Goal: Transaction & Acquisition: Purchase product/service

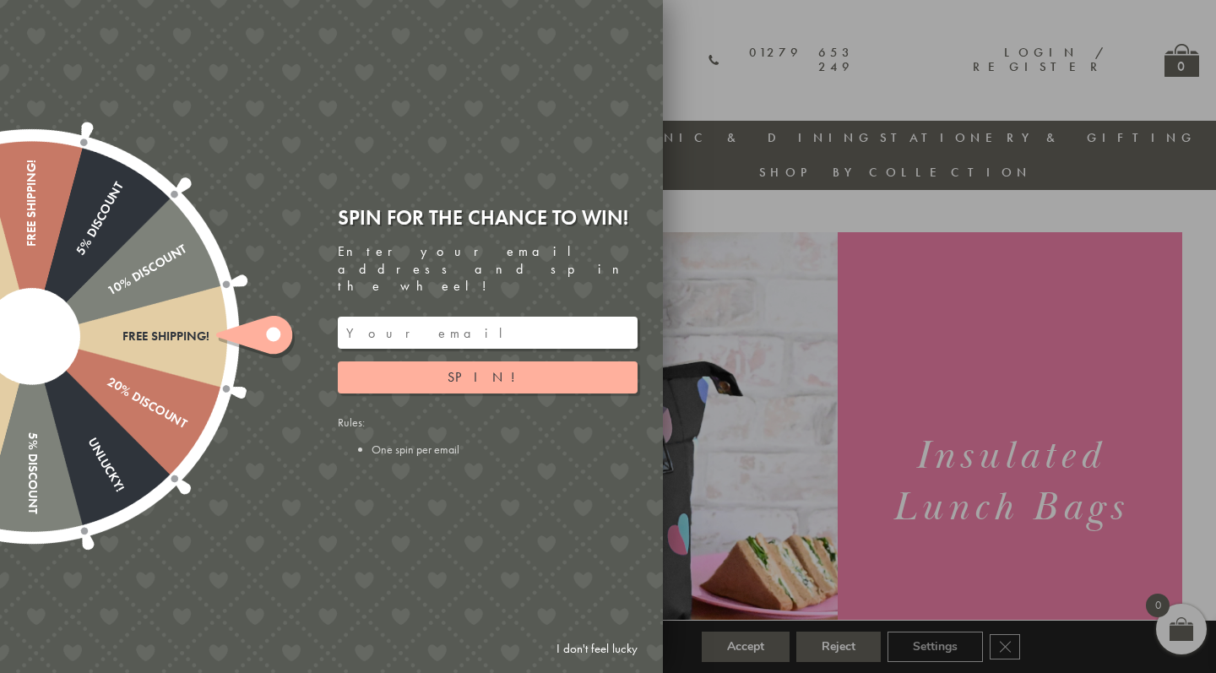
click at [756, 353] on div at bounding box center [608, 336] width 1216 height 673
click at [631, 645] on link "I don't feel lucky" at bounding box center [597, 648] width 98 height 31
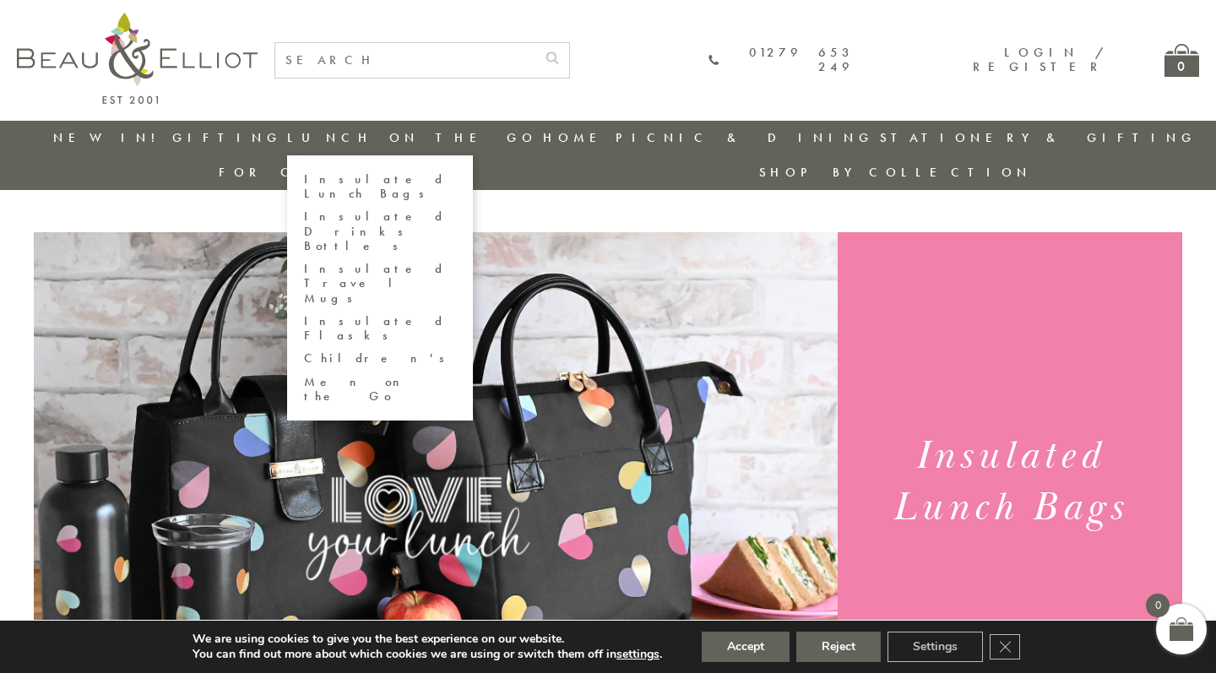
click at [352, 174] on link "Insulated Lunch Bags" at bounding box center [380, 187] width 152 height 30
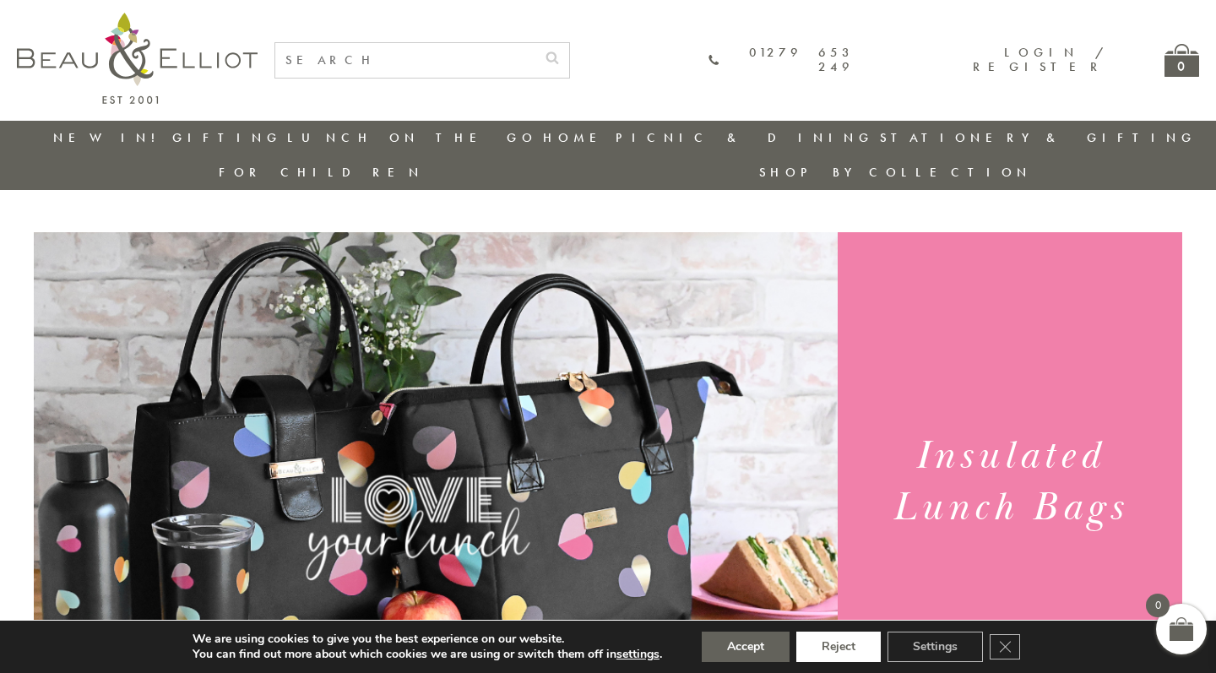
click at [848, 658] on button "Reject" at bounding box center [838, 646] width 84 height 30
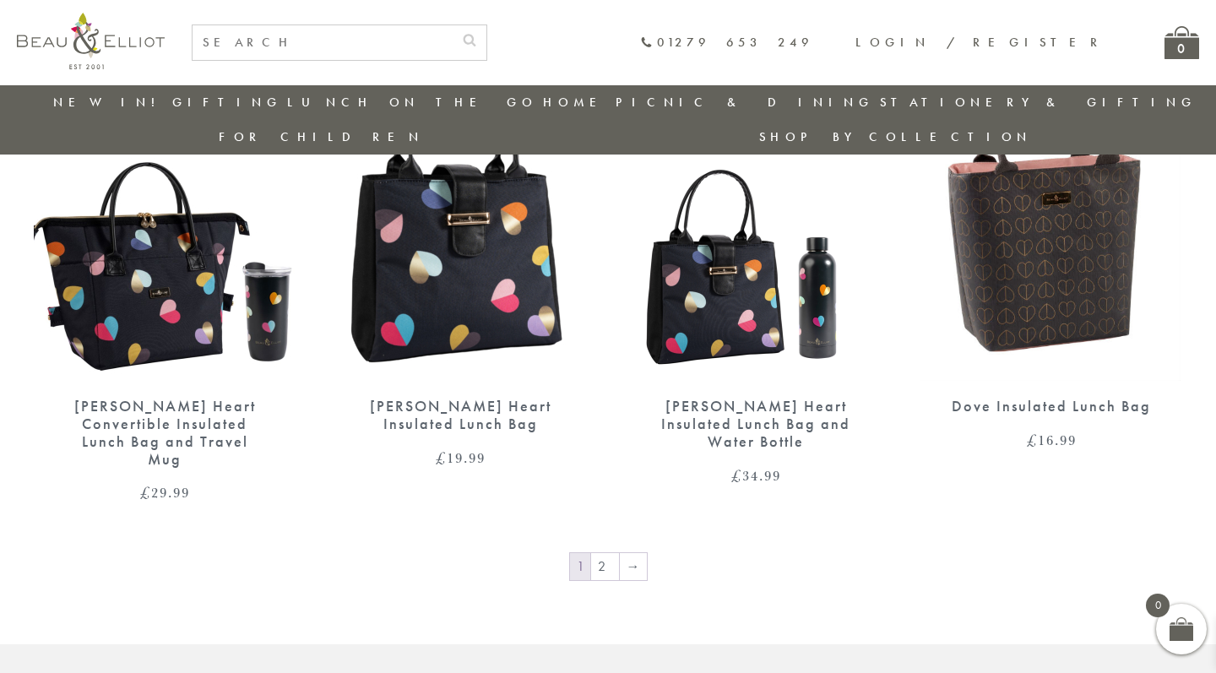
scroll to position [2767, 0]
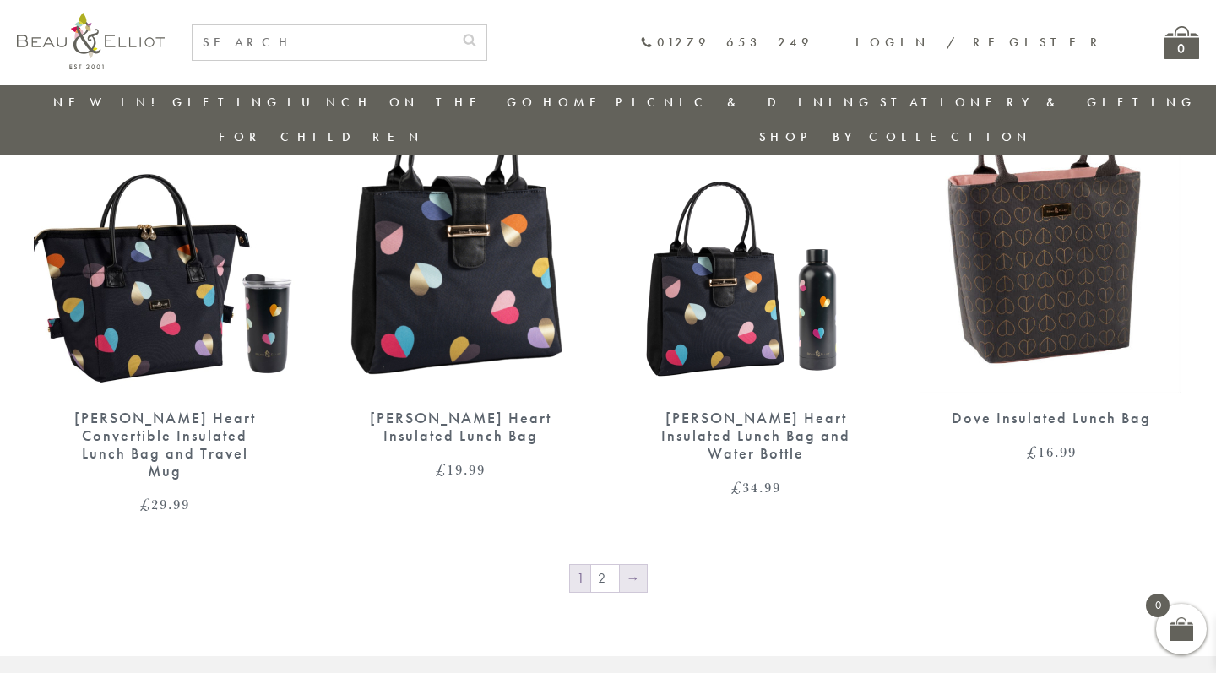
click at [638, 565] on link "→" at bounding box center [633, 578] width 27 height 27
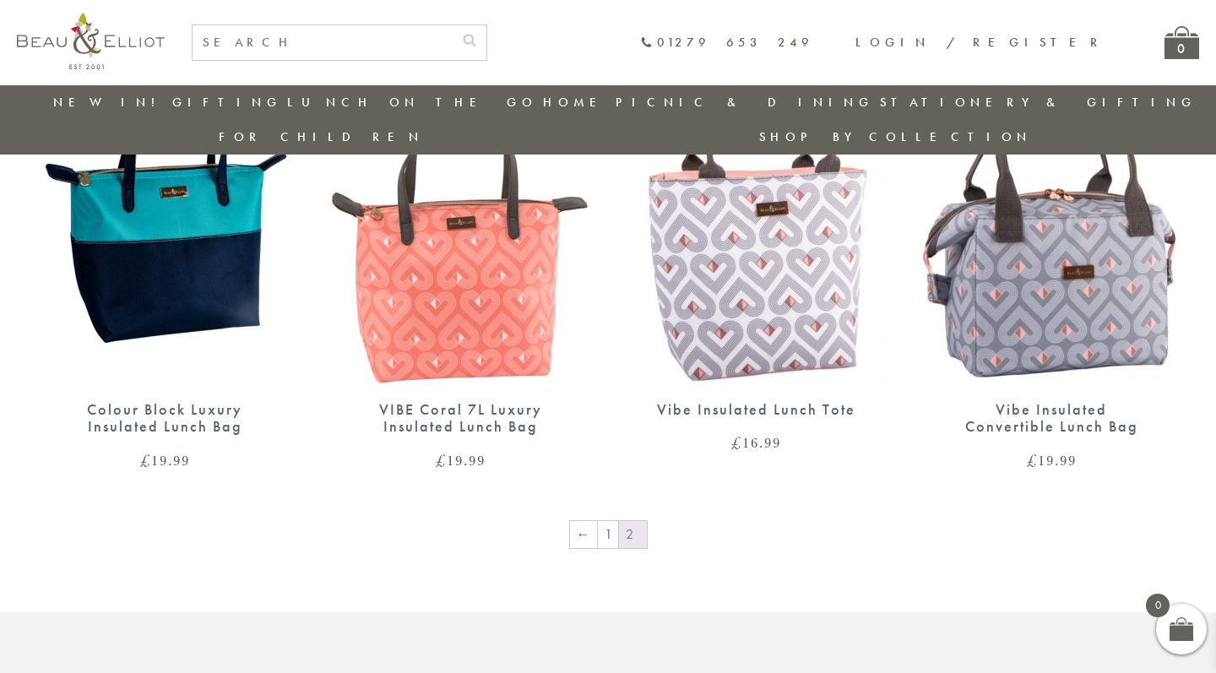
scroll to position [1262, 0]
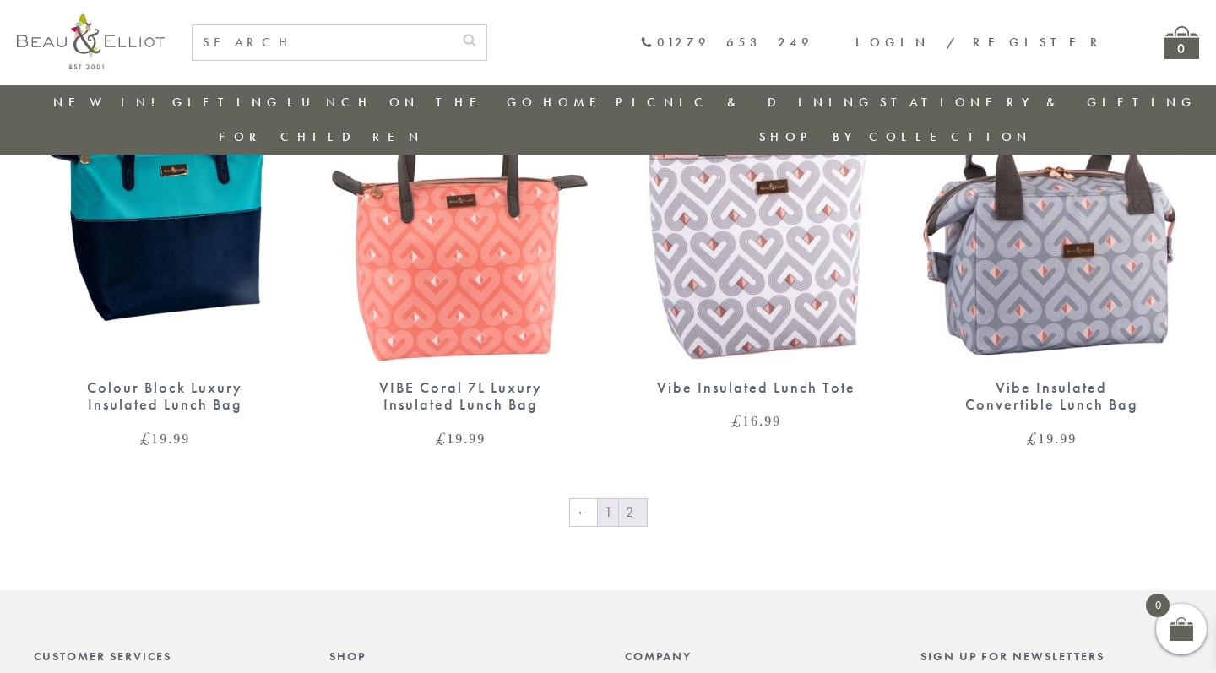
click at [602, 499] on link "1" at bounding box center [608, 512] width 20 height 27
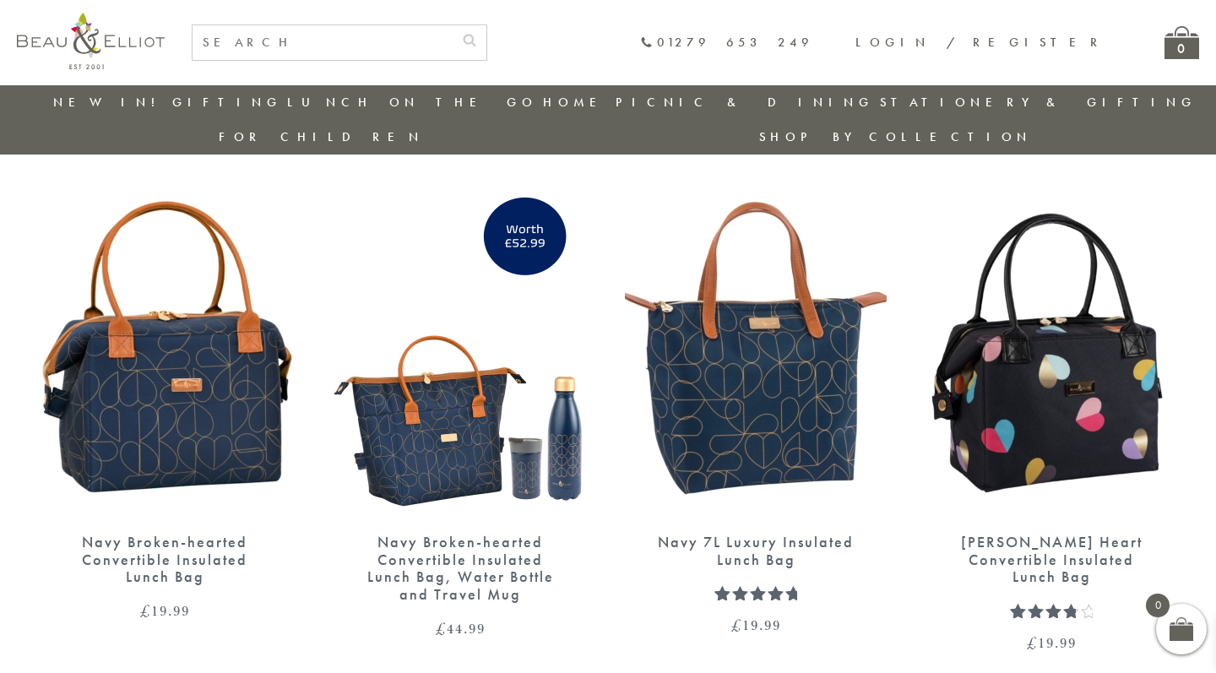
scroll to position [2105, 0]
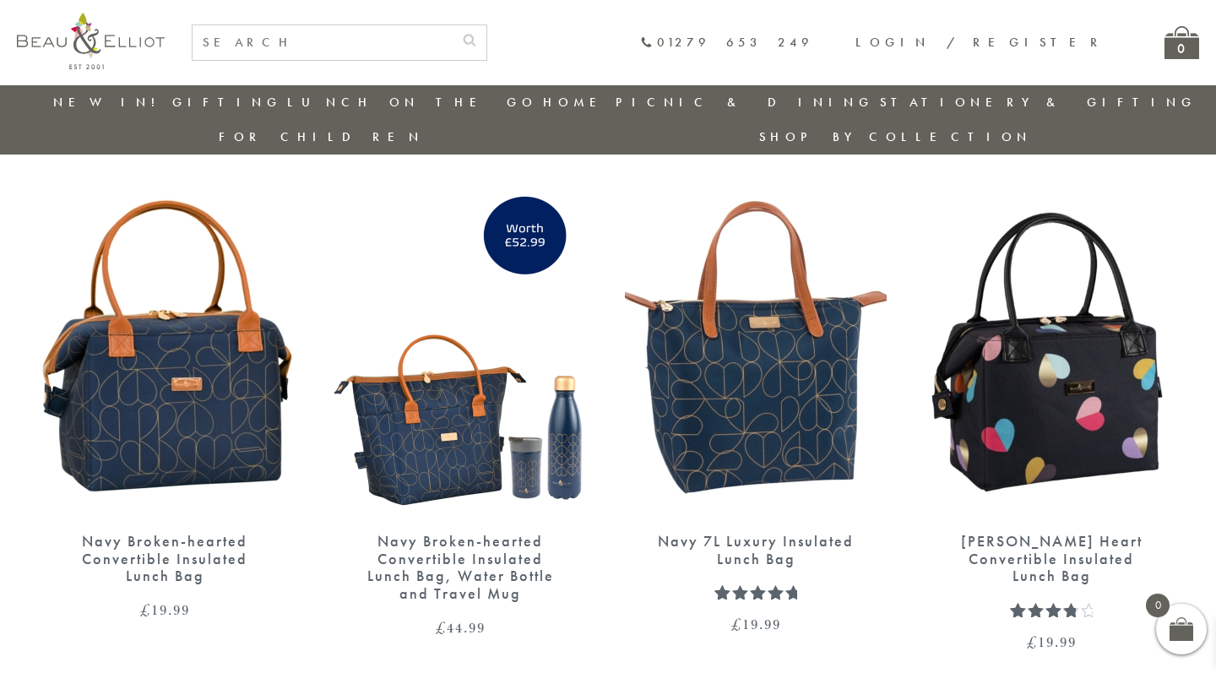
click at [211, 374] on img at bounding box center [165, 347] width 262 height 338
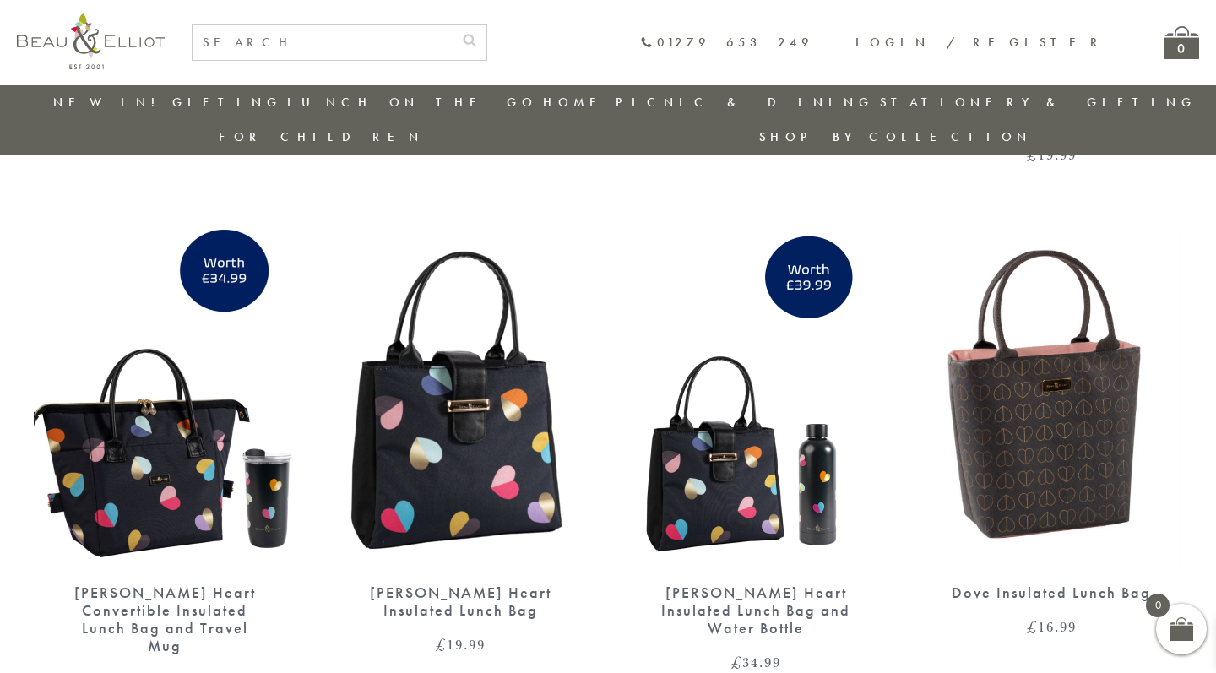
scroll to position [2612, 0]
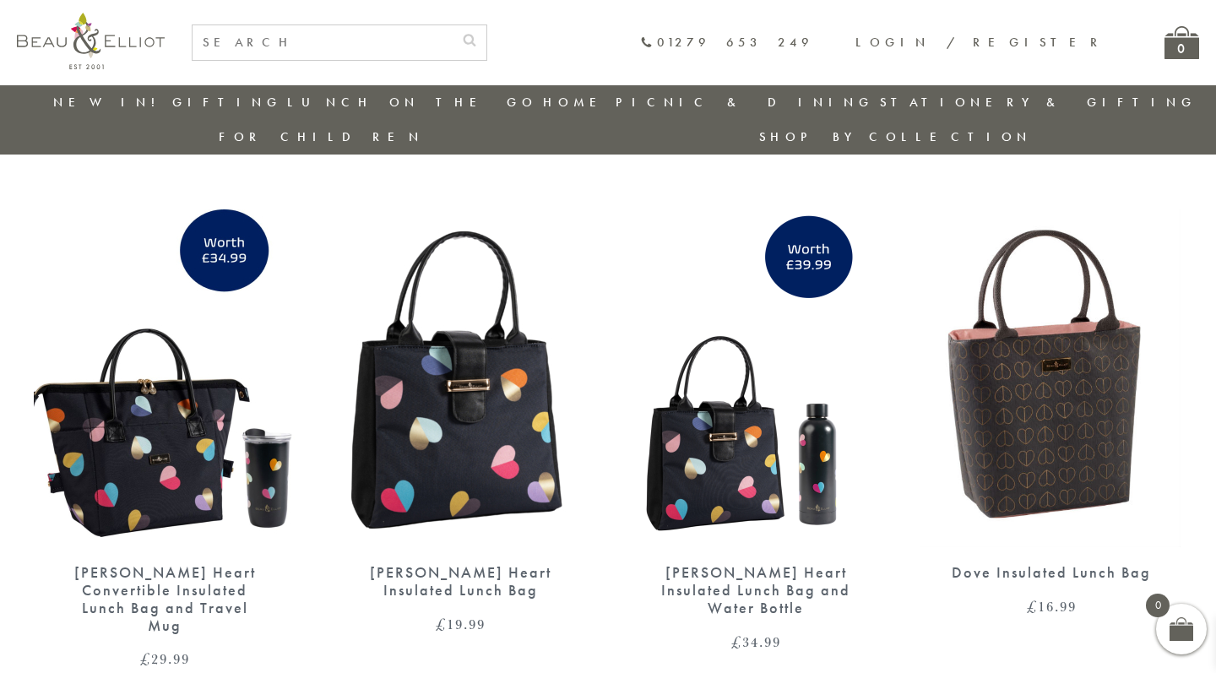
click at [978, 346] on img at bounding box center [1050, 378] width 260 height 338
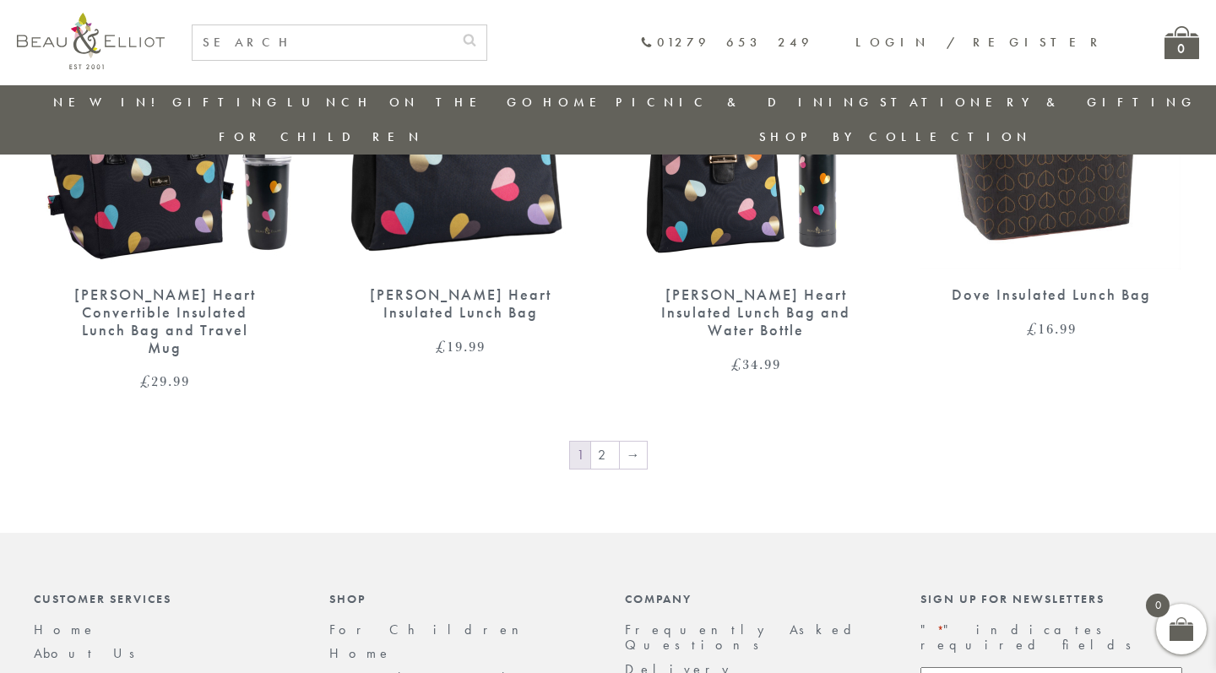
scroll to position [2839, 0]
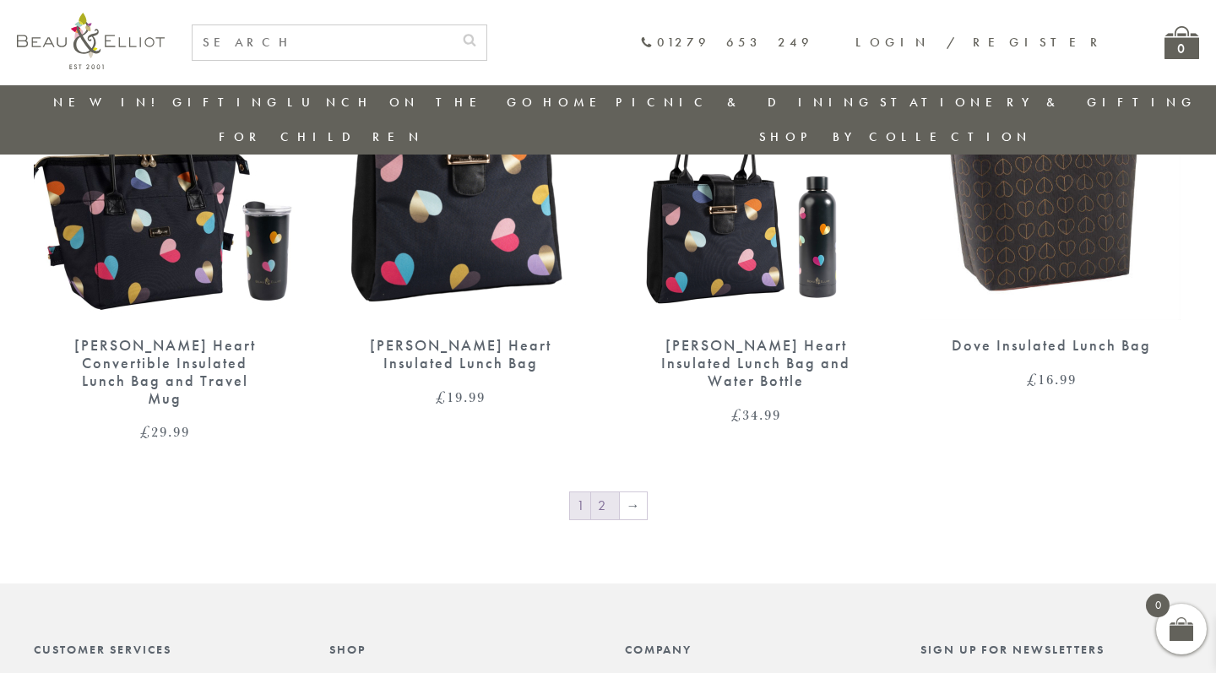
click at [605, 492] on link "2" at bounding box center [605, 505] width 28 height 27
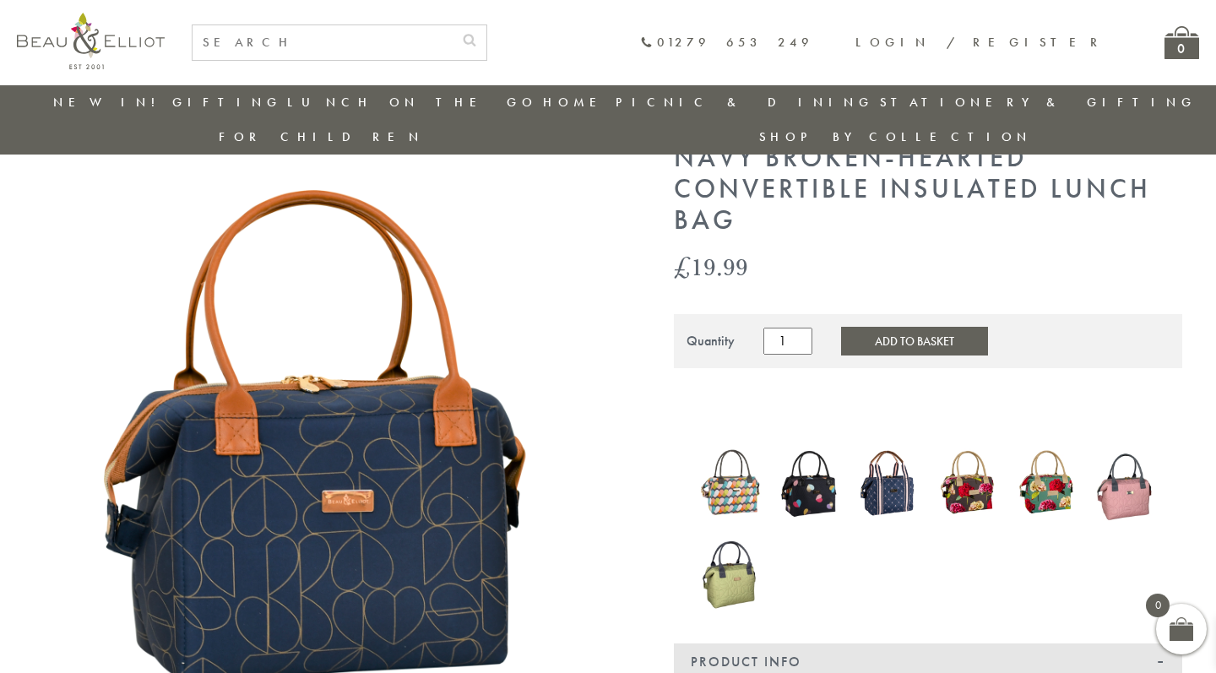
scroll to position [65, 0]
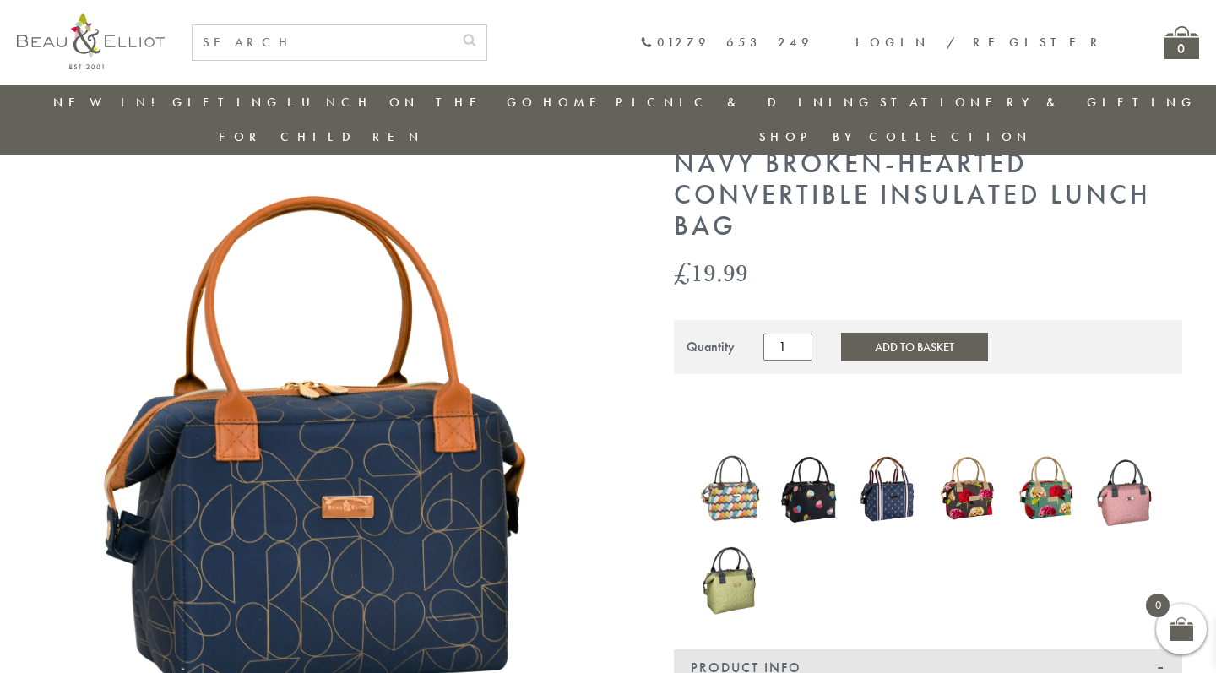
click at [285, 400] on img at bounding box center [329, 444] width 591 height 591
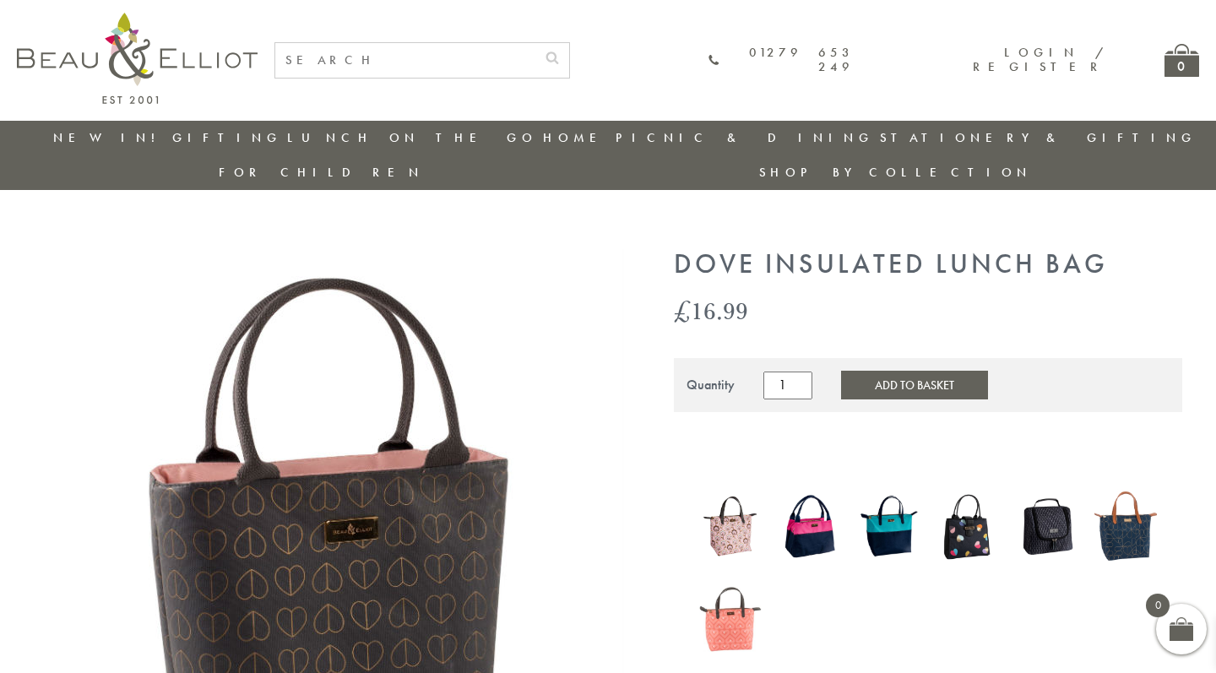
click at [731, 599] on img at bounding box center [730, 612] width 62 height 81
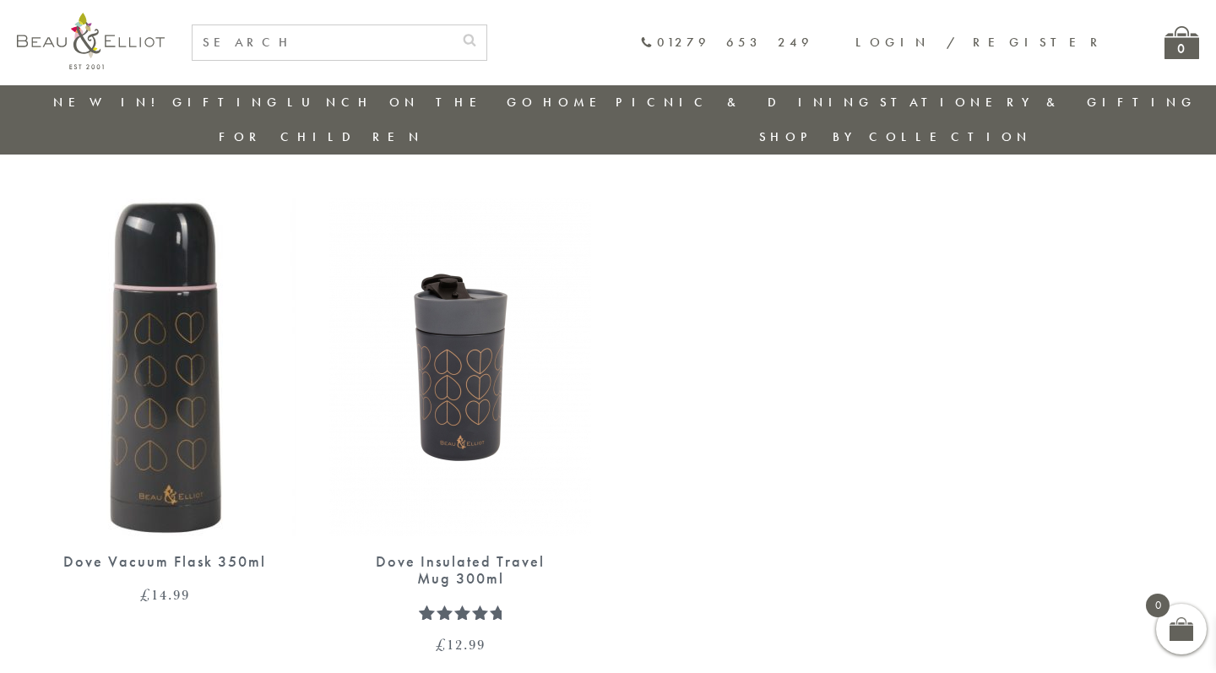
scroll to position [1361, 0]
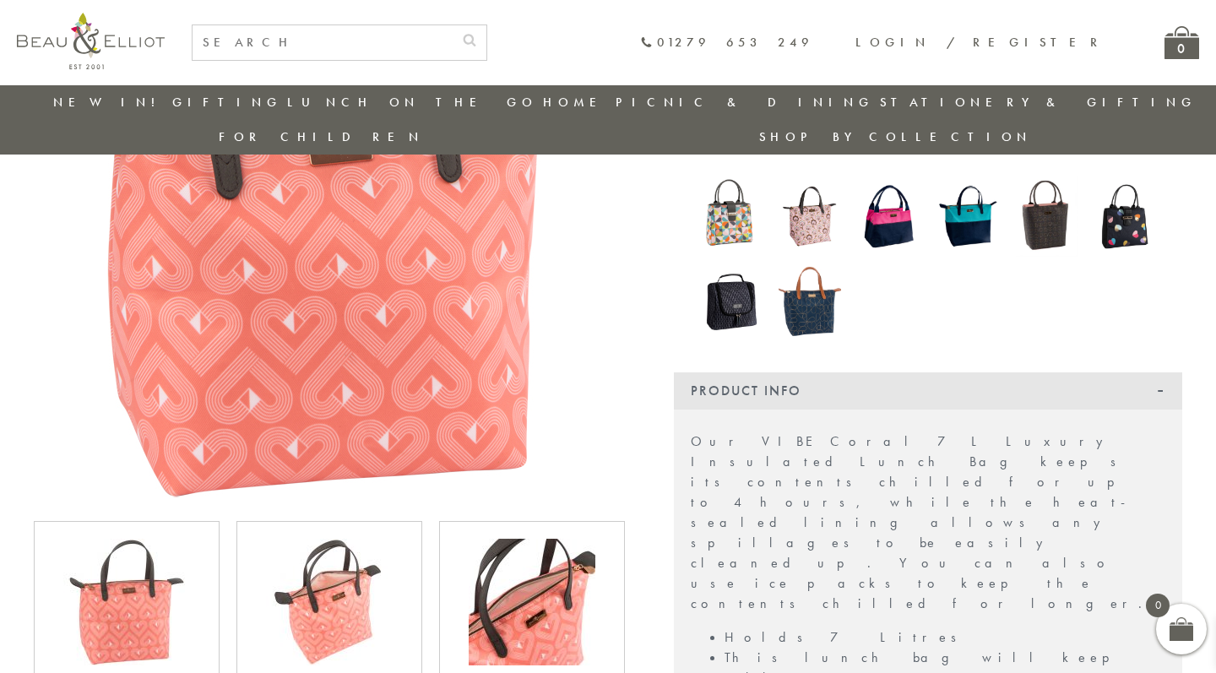
scroll to position [307, 0]
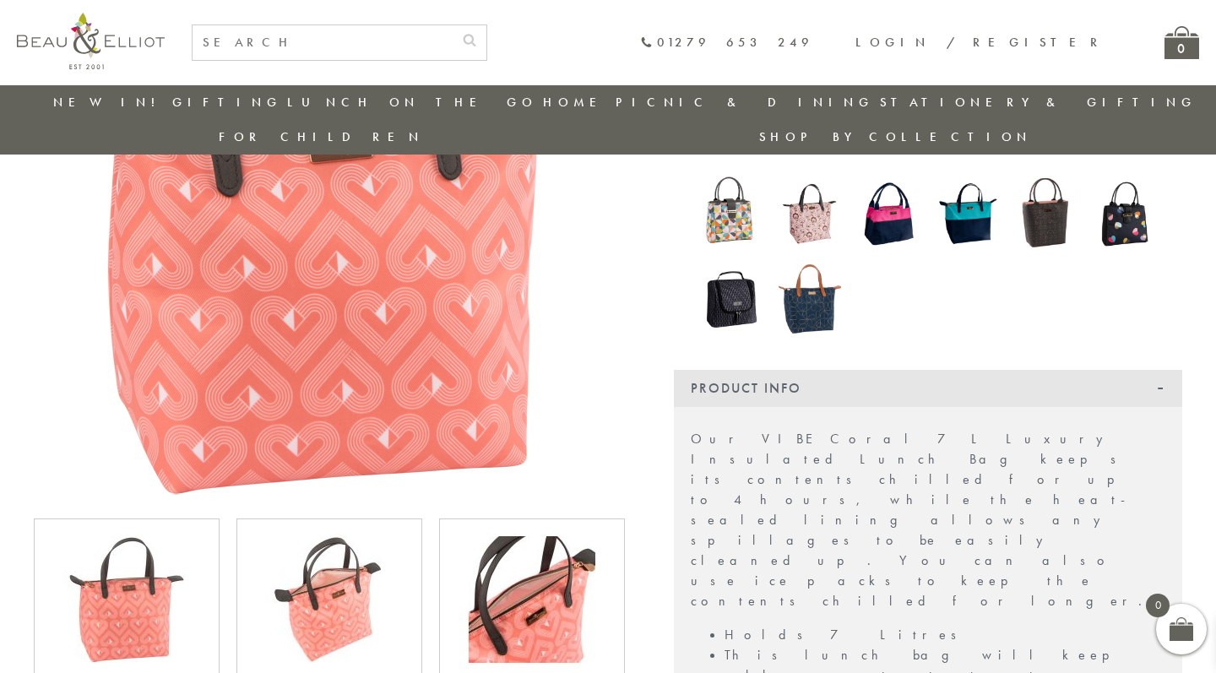
click at [347, 563] on img at bounding box center [329, 599] width 127 height 127
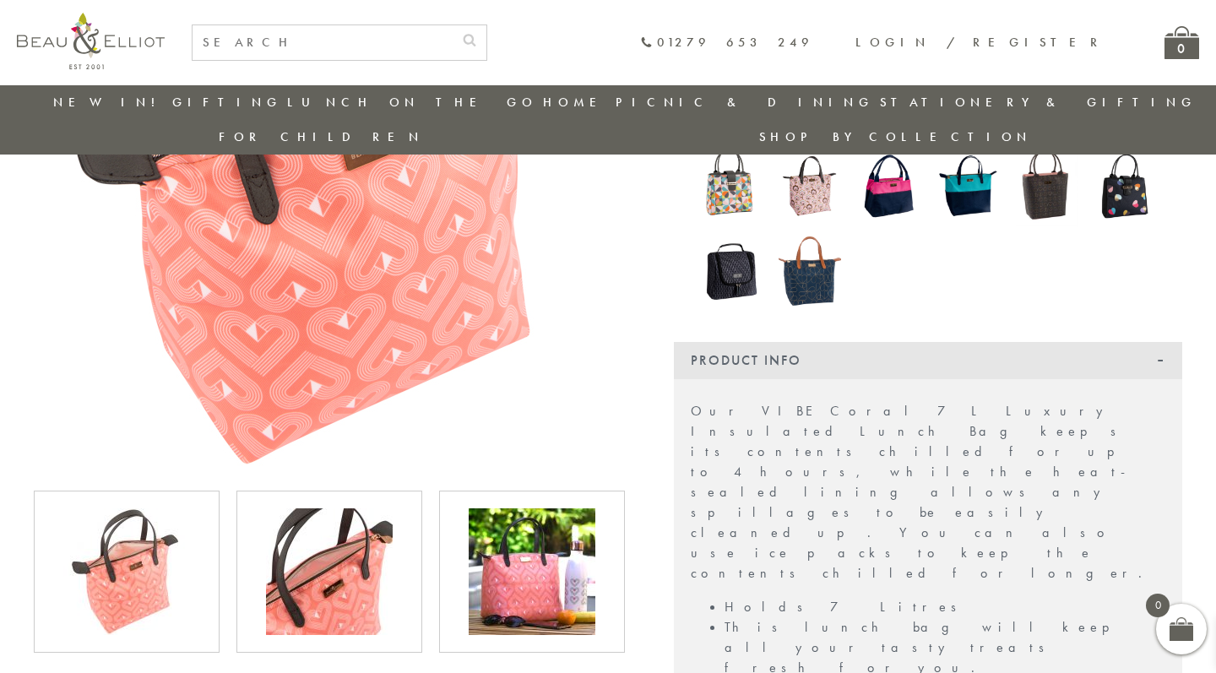
scroll to position [338, 0]
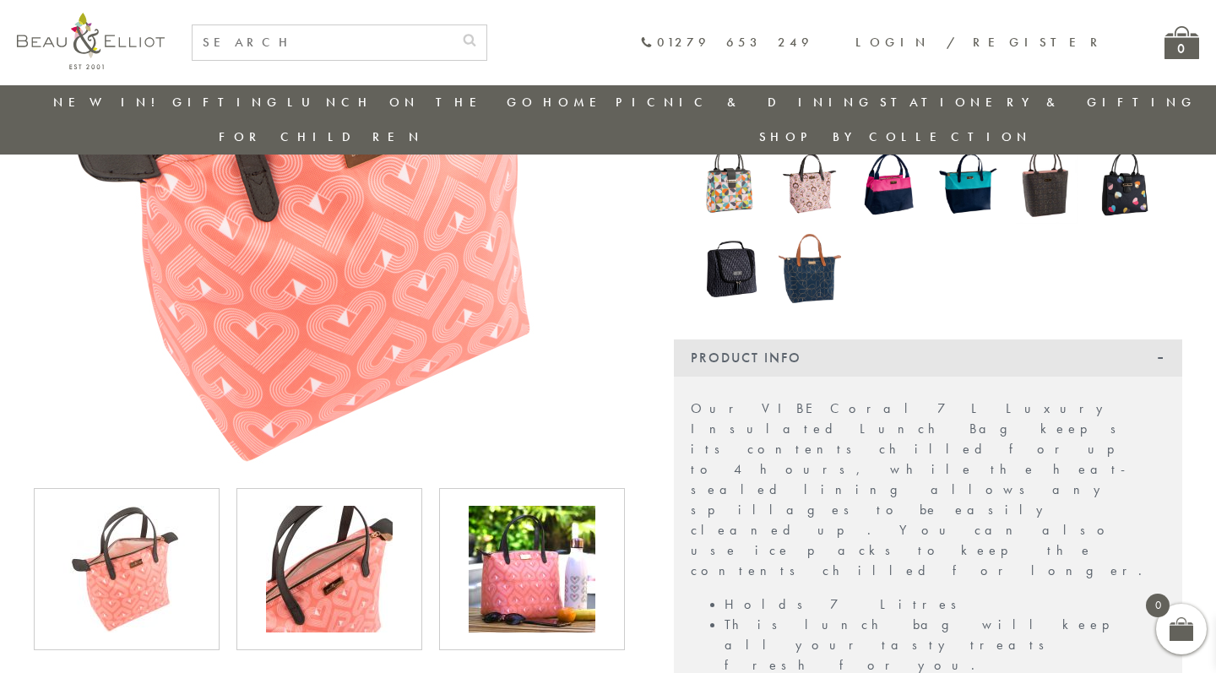
click at [533, 517] on img at bounding box center [532, 569] width 127 height 127
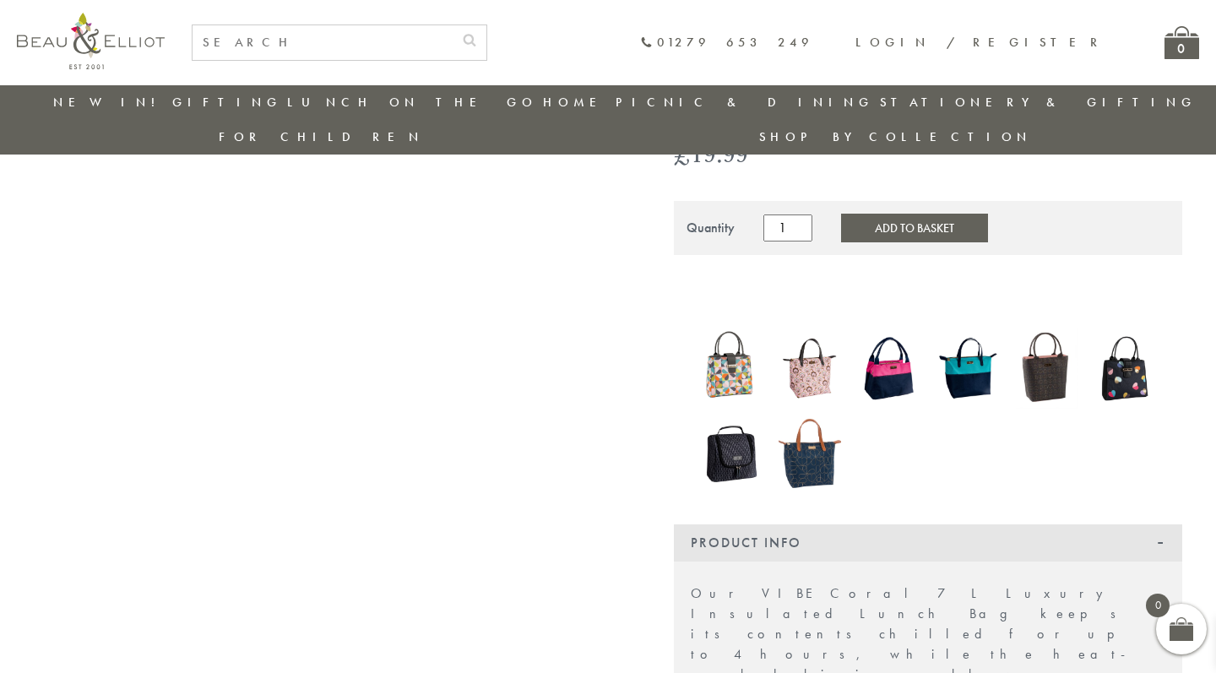
scroll to position [135, 0]
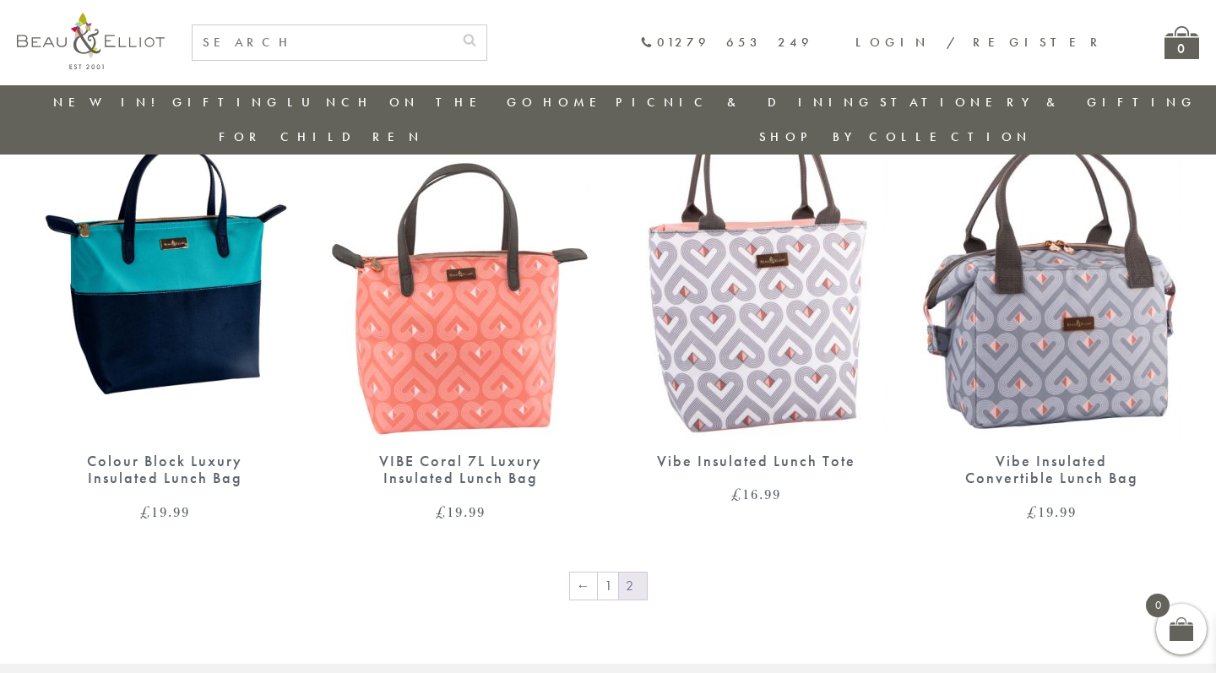
scroll to position [1195, 0]
